Goal: Transaction & Acquisition: Purchase product/service

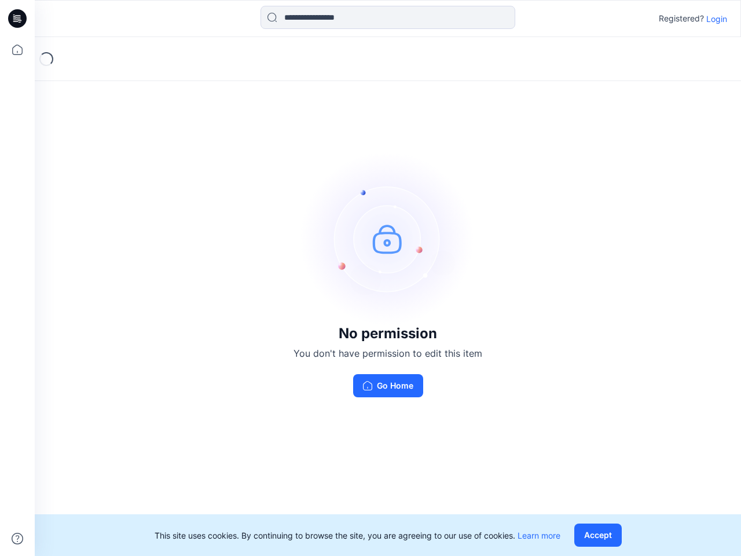
click at [371, 278] on img at bounding box center [388, 239] width 174 height 174
click at [18, 19] on icon at bounding box center [19, 19] width 5 height 1
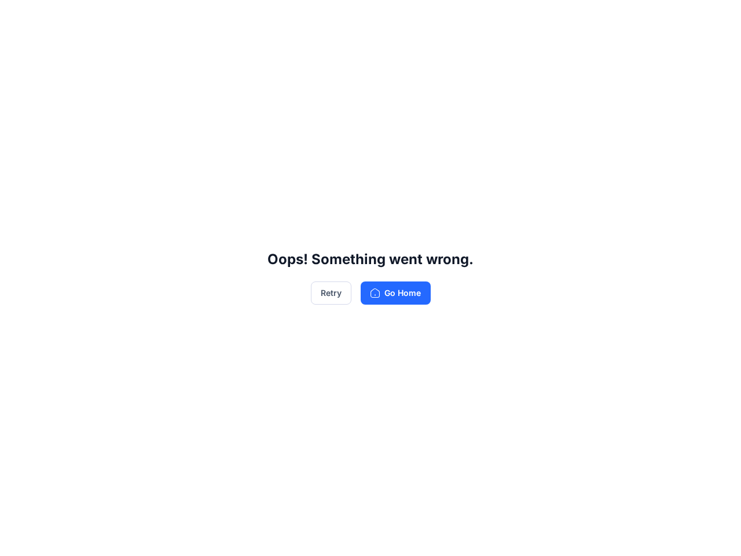
click at [17, 50] on div "Oops! Something went wrong. Retry Go Home" at bounding box center [370, 278] width 741 height 556
click at [17, 539] on div "Oops! Something went wrong. Retry Go Home" at bounding box center [370, 278] width 741 height 556
click at [388, 17] on div "Oops! Something went wrong. Retry Go Home" at bounding box center [370, 278] width 741 height 556
click at [717, 19] on div "Oops! Something went wrong. Retry Go Home" at bounding box center [370, 278] width 741 height 556
click at [600, 535] on div "Oops! Something went wrong. Retry Go Home" at bounding box center [370, 278] width 741 height 556
